Goal: Obtain resource: Download file/media

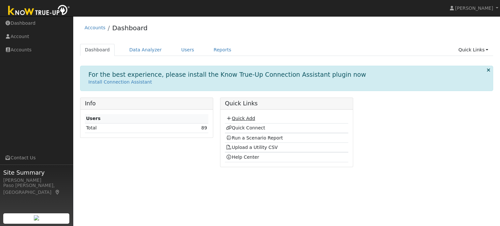
click at [232, 119] on link "Quick Add" at bounding box center [240, 118] width 29 height 5
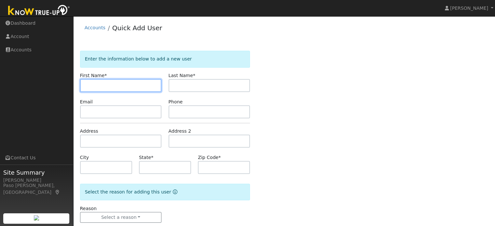
click at [93, 88] on input "text" at bounding box center [121, 85] width 82 height 13
type input "j"
type input "Jimmy"
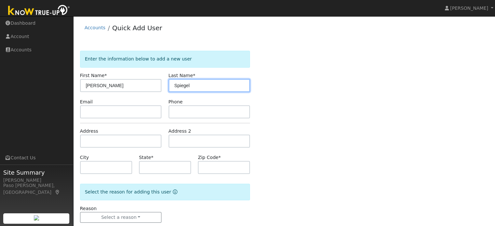
type input "Spiegel"
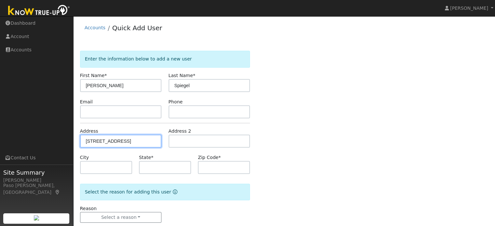
type input "1761 13th Street"
type input "Baywood-Los Osos"
type input "CA"
type input "93402"
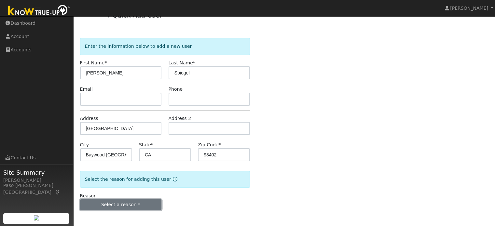
click at [139, 205] on button "Select a reason" at bounding box center [121, 205] width 82 height 11
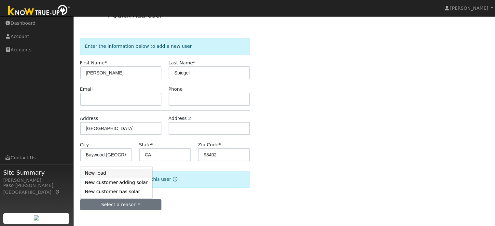
click at [95, 173] on link "New lead" at bounding box center [116, 173] width 72 height 9
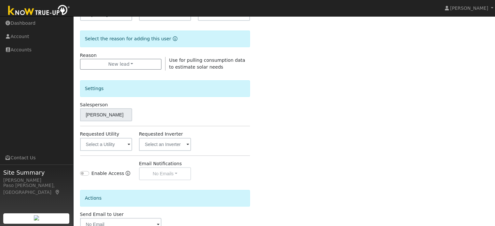
scroll to position [194, 0]
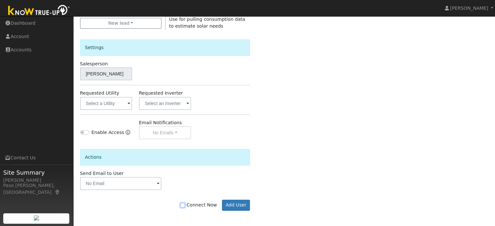
click at [185, 204] on input "Connect Now" at bounding box center [182, 205] width 5 height 5
checkbox input "true"
click at [239, 204] on button "Add User" at bounding box center [236, 205] width 28 height 11
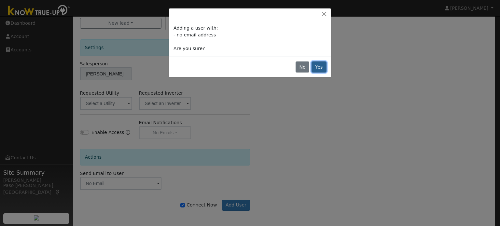
click at [317, 70] on button "Yes" at bounding box center [319, 67] width 15 height 11
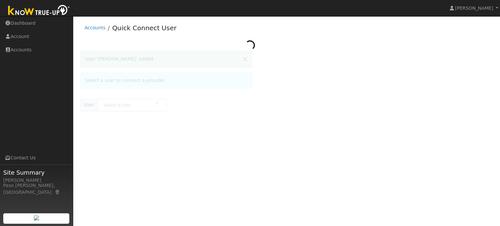
type input "Jimmy Spiegel"
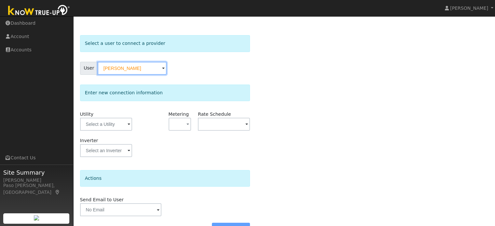
scroll to position [33, 0]
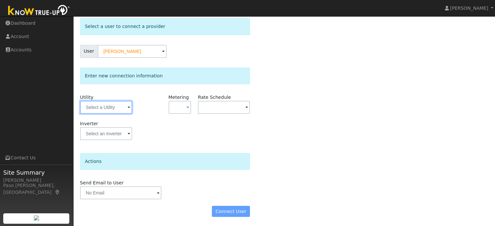
click at [121, 109] on input "text" at bounding box center [106, 107] width 52 height 13
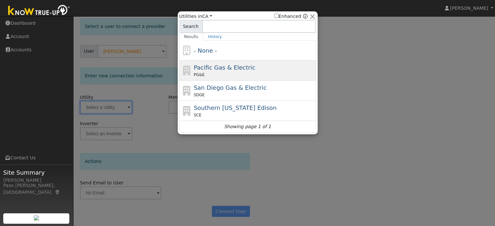
click at [232, 66] on span "Pacific Gas & Electric" at bounding box center [225, 67] width 62 height 7
type input "PG&E"
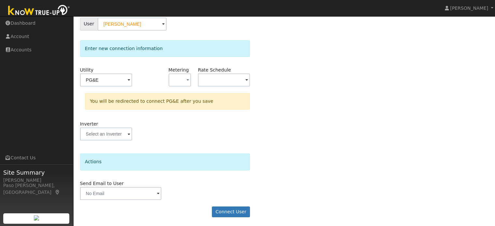
scroll to position [60, 0]
click at [229, 210] on button "Connect User" at bounding box center [231, 211] width 38 height 11
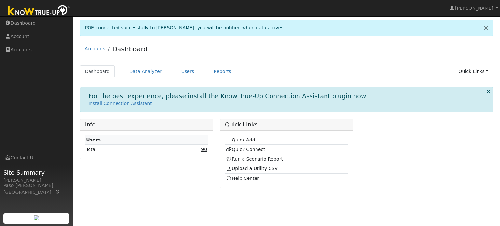
click at [206, 151] on link "90" at bounding box center [204, 149] width 6 height 5
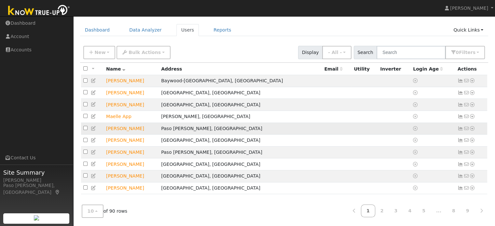
scroll to position [23, 0]
click at [25, 54] on link "Accounts" at bounding box center [36, 49] width 73 height 13
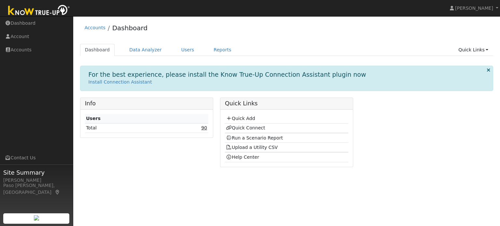
click at [204, 128] on link "90" at bounding box center [204, 127] width 6 height 5
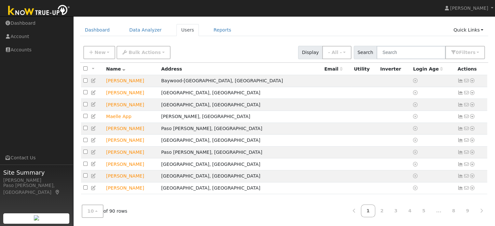
scroll to position [23, 0]
click at [413, 48] on input "text" at bounding box center [411, 52] width 69 height 13
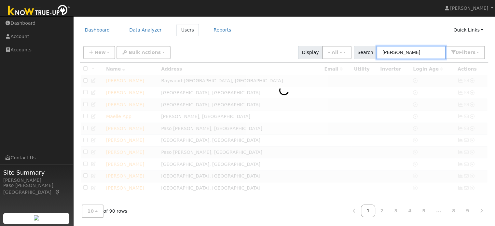
scroll to position [18, 0]
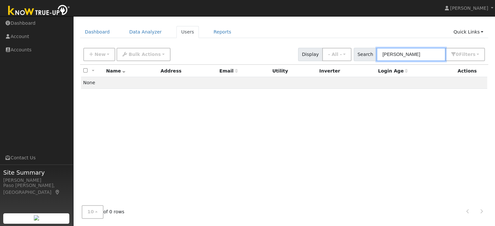
type input "[PERSON_NAME]"
click at [479, 34] on link "Quick Links" at bounding box center [469, 32] width 40 height 12
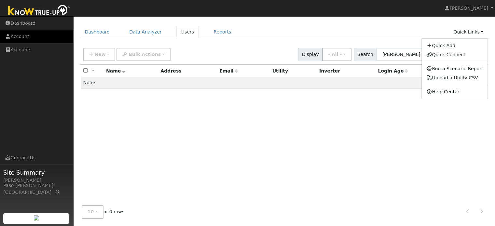
click at [18, 42] on link "Account" at bounding box center [36, 36] width 73 height 13
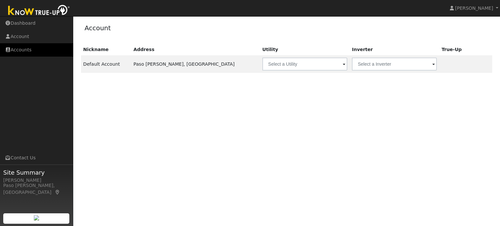
click at [27, 56] on link "Accounts" at bounding box center [36, 49] width 73 height 13
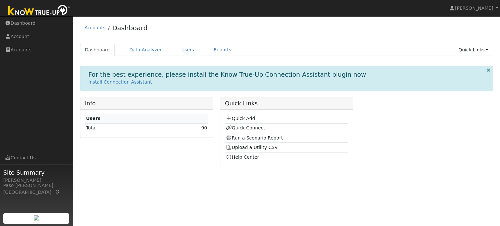
click at [203, 127] on link "90" at bounding box center [204, 127] width 6 height 5
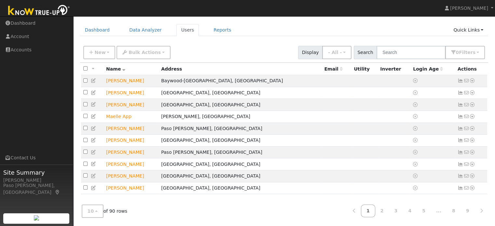
scroll to position [23, 0]
click at [422, 49] on input "text" at bounding box center [411, 52] width 69 height 13
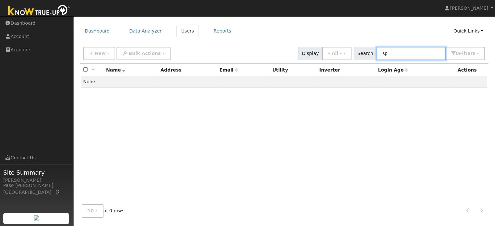
scroll to position [18, 0]
type input "spiegel"
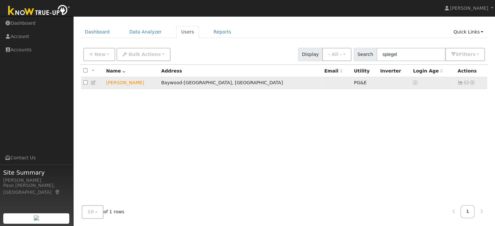
click at [473, 84] on icon at bounding box center [472, 82] width 6 height 5
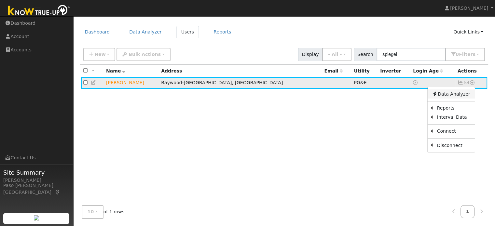
click at [457, 96] on link "Data Analyzer" at bounding box center [450, 94] width 47 height 9
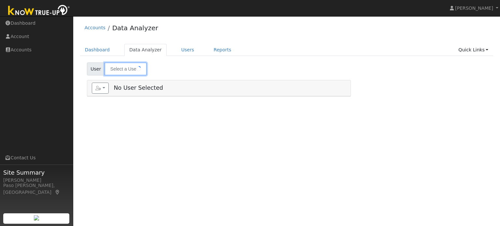
type input "[PERSON_NAME]"
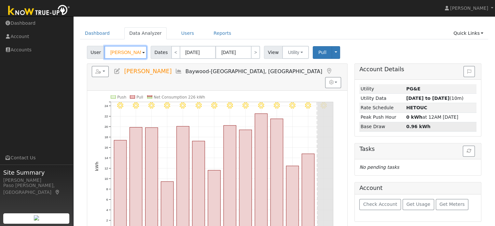
scroll to position [35, 0]
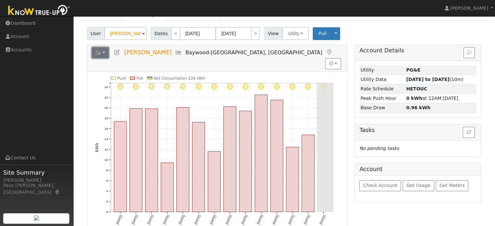
click at [104, 53] on button "button" at bounding box center [100, 52] width 17 height 11
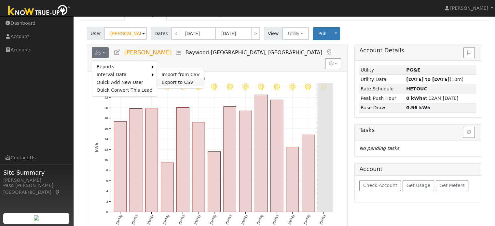
click at [163, 82] on link "Export to CSV" at bounding box center [180, 82] width 47 height 8
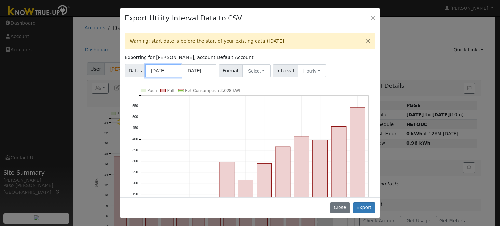
click at [167, 71] on input "09/01/2024" at bounding box center [163, 70] width 36 height 13
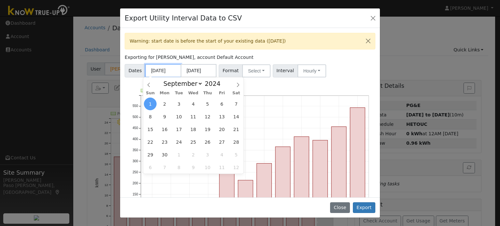
click at [166, 71] on input "09/01/2024" at bounding box center [163, 70] width 36 height 13
type input "0"
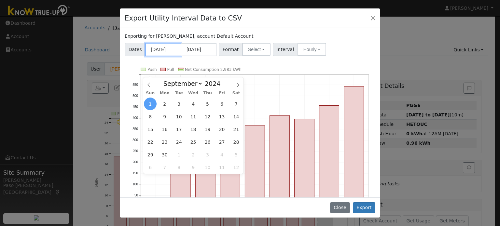
click at [158, 49] on input "12/31/2024" at bounding box center [163, 49] width 36 height 13
type input "12/31/2024"
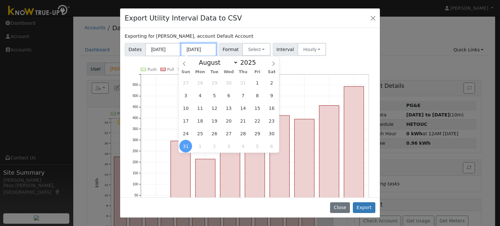
click at [193, 48] on input "08/31/2025" at bounding box center [199, 49] width 36 height 13
click at [275, 66] on icon at bounding box center [273, 64] width 5 height 5
select select "8"
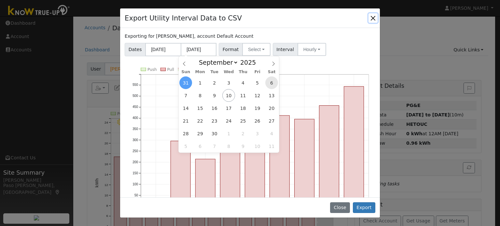
click at [271, 84] on span "6" at bounding box center [271, 83] width 13 height 13
type input "09/06/2025"
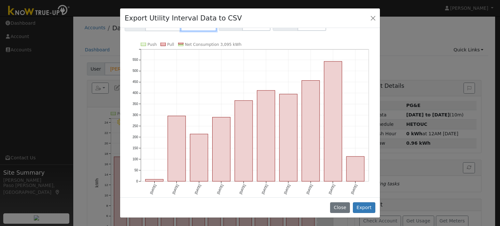
scroll to position [27, 0]
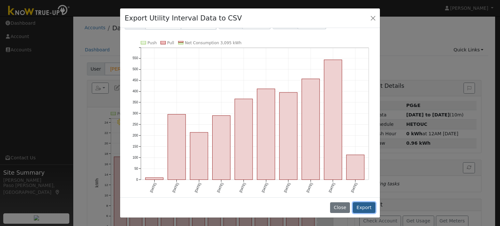
click at [371, 203] on button "Export" at bounding box center [364, 208] width 22 height 11
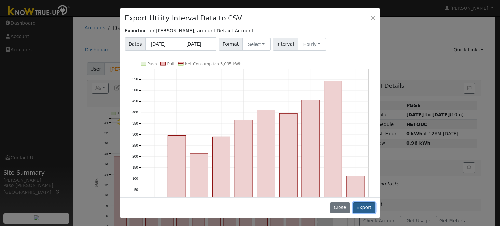
scroll to position [48, 0]
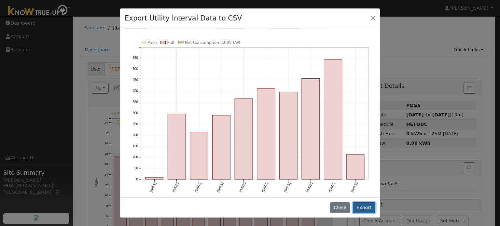
click at [370, 209] on button "Export" at bounding box center [364, 208] width 22 height 11
click at [369, 207] on button "Export" at bounding box center [364, 208] width 22 height 11
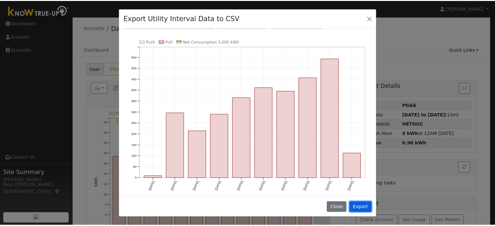
scroll to position [0, 0]
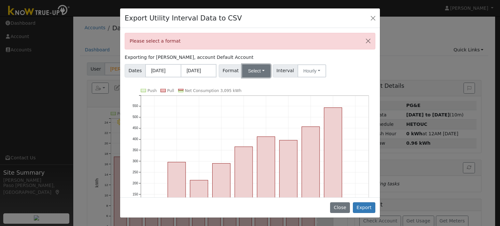
click at [257, 72] on button "Select" at bounding box center [256, 70] width 28 height 13
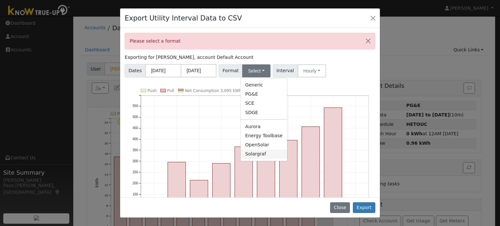
click at [252, 155] on link "Solargraf" at bounding box center [264, 154] width 47 height 9
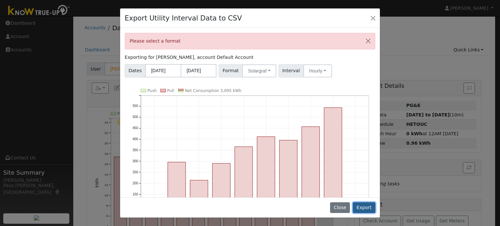
click at [369, 207] on button "Export" at bounding box center [364, 208] width 22 height 11
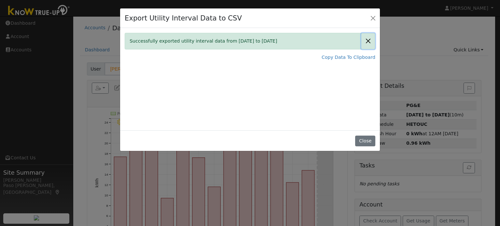
click at [371, 44] on button "Close" at bounding box center [368, 41] width 14 height 16
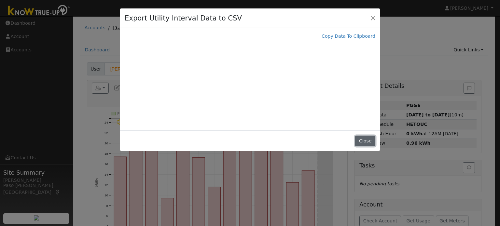
click at [367, 137] on button "Close" at bounding box center [365, 141] width 20 height 11
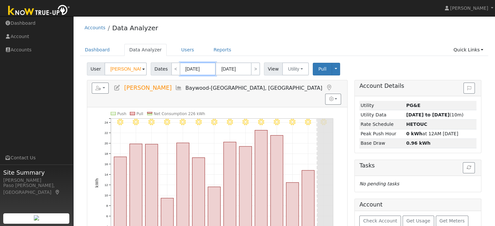
click at [198, 67] on input "08/27/2025" at bounding box center [198, 69] width 36 height 13
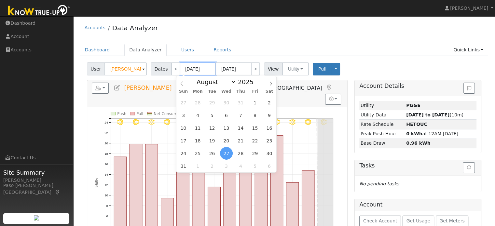
click at [204, 66] on input "08/27/2025" at bounding box center [198, 69] width 36 height 13
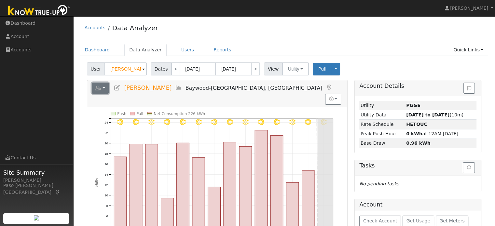
click at [102, 91] on button "button" at bounding box center [100, 88] width 17 height 11
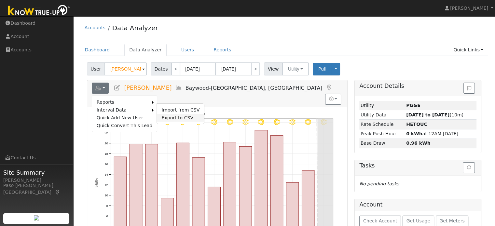
click at [161, 117] on link "Export to CSV" at bounding box center [180, 118] width 47 height 8
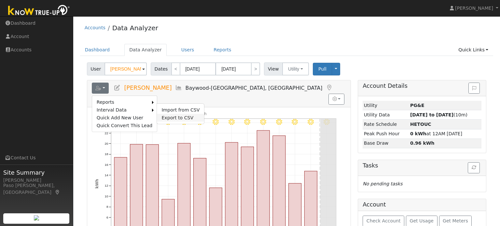
select select "8"
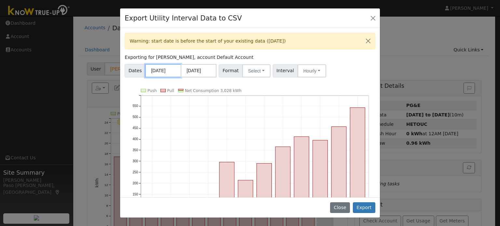
click at [158, 71] on input "09/01/2024" at bounding box center [163, 70] width 36 height 13
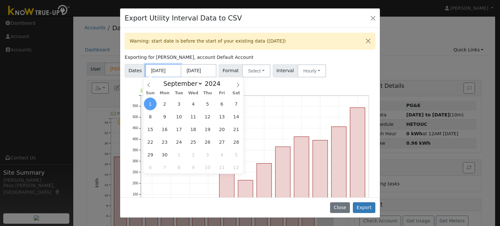
click at [158, 71] on input "09/01/2024" at bounding box center [163, 70] width 36 height 13
type input "0"
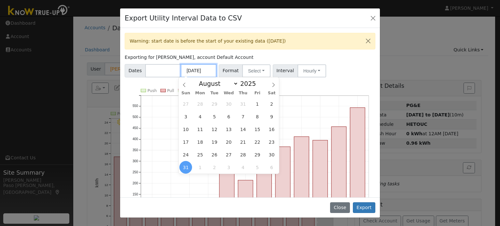
click at [193, 71] on input "08/31/2025" at bounding box center [199, 70] width 36 height 13
click at [273, 85] on icon at bounding box center [273, 85] width 5 height 5
select select "8"
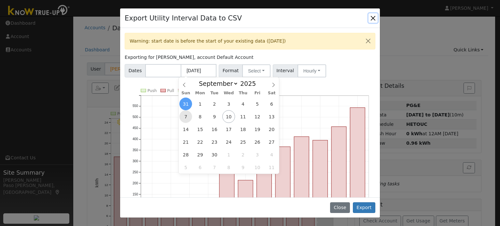
click at [188, 119] on span "7" at bounding box center [185, 116] width 13 height 13
type input "09/07/2025"
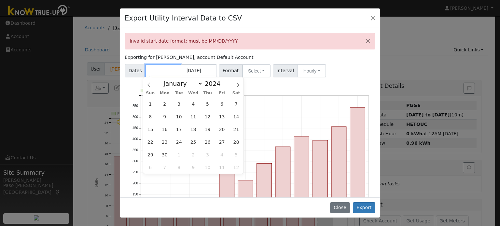
click at [155, 73] on input "text" at bounding box center [163, 70] width 36 height 13
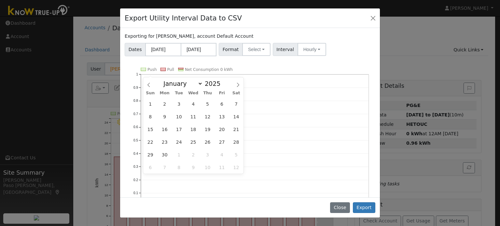
click at [318, 84] on div "Exporting for Jimmy Spiegel, account Default Account Dates 09/08/2025 09/07/202…" at bounding box center [250, 112] width 260 height 169
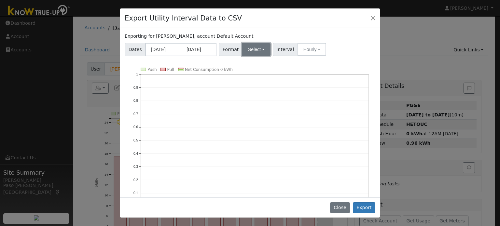
click at [254, 50] on button "Select" at bounding box center [256, 49] width 28 height 13
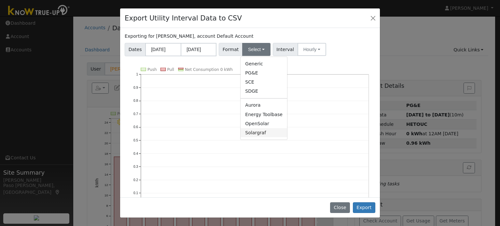
click at [251, 134] on link "Solargraf" at bounding box center [264, 132] width 47 height 9
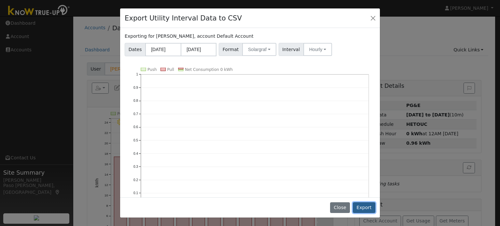
click at [367, 205] on button "Export" at bounding box center [364, 208] width 22 height 11
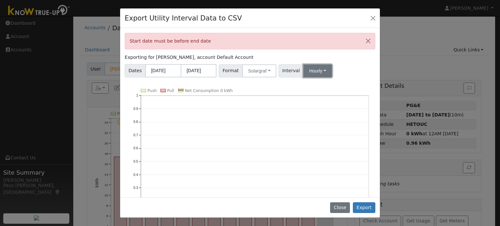
click at [308, 75] on button "Hourly" at bounding box center [317, 70] width 29 height 13
click at [311, 104] on link "Hourly" at bounding box center [323, 103] width 45 height 9
click at [200, 109] on line at bounding box center [255, 109] width 228 height 0
click at [171, 72] on input "09/08/2025" at bounding box center [163, 70] width 36 height 13
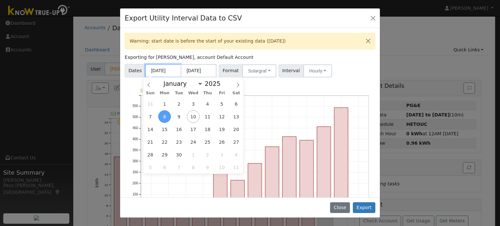
type input "09/08/2024"
click at [287, 110] on icon "Push Pull Net Consumption 3,153 kWh Sep '24 Dec '24 Mar '25 Jun '25 Sep '25 0 5…" at bounding box center [250, 170] width 251 height 162
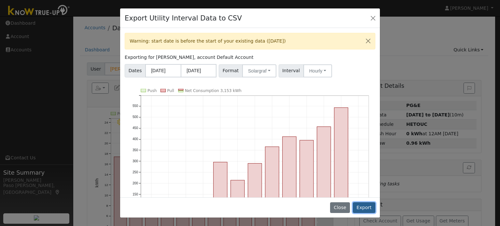
click at [367, 211] on button "Export" at bounding box center [364, 208] width 22 height 11
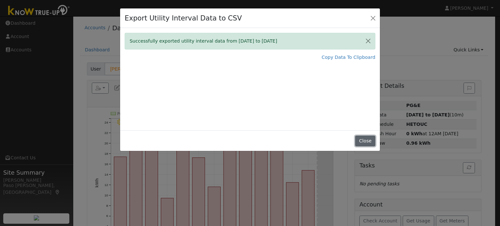
click at [365, 142] on button "Close" at bounding box center [365, 141] width 20 height 11
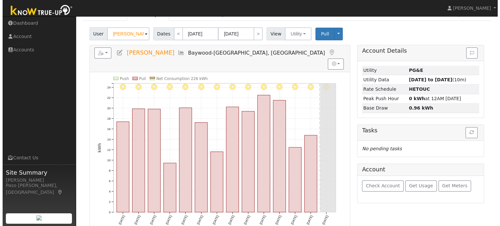
scroll to position [35, 0]
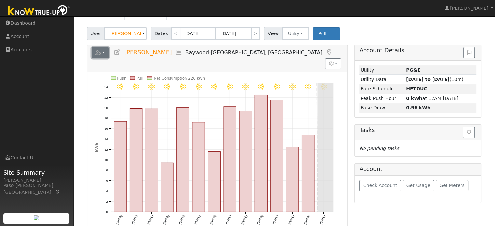
click at [102, 52] on button "button" at bounding box center [100, 52] width 17 height 11
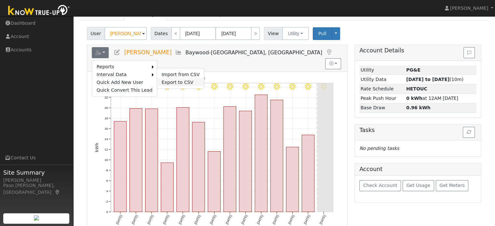
click at [162, 80] on link "Export to CSV" at bounding box center [180, 82] width 47 height 8
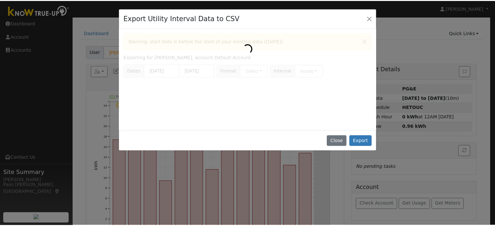
scroll to position [0, 0]
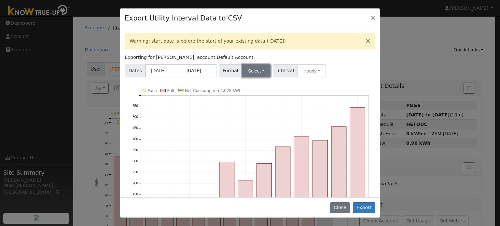
click at [258, 69] on button "Select" at bounding box center [256, 70] width 28 height 13
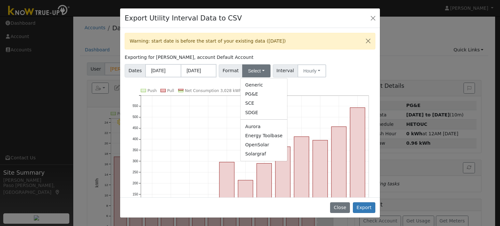
click at [256, 159] on ul "Generic PG&E SCE SDGE Aurora Energy Toolbase OpenSolar Solargraf" at bounding box center [263, 119] width 47 height 83
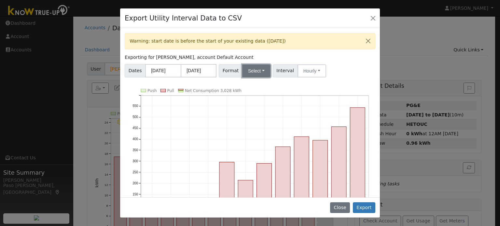
click at [259, 72] on button "Select" at bounding box center [256, 70] width 28 height 13
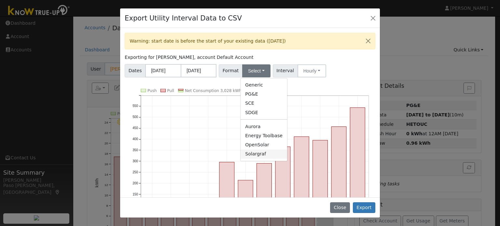
click at [254, 156] on link "Solargraf" at bounding box center [264, 154] width 47 height 9
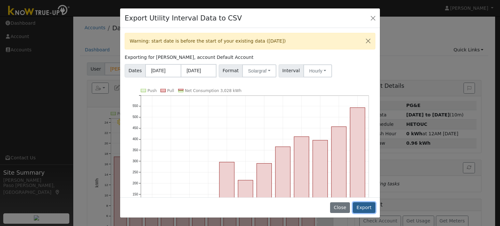
click at [366, 209] on button "Export" at bounding box center [364, 208] width 22 height 11
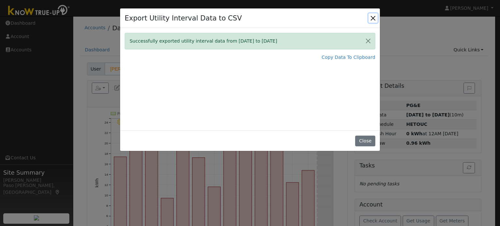
click at [376, 21] on button "Close" at bounding box center [373, 17] width 9 height 9
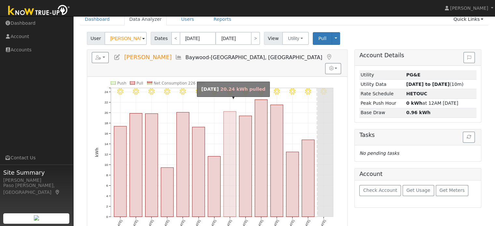
scroll to position [35, 0]
